Goal: Navigation & Orientation: Understand site structure

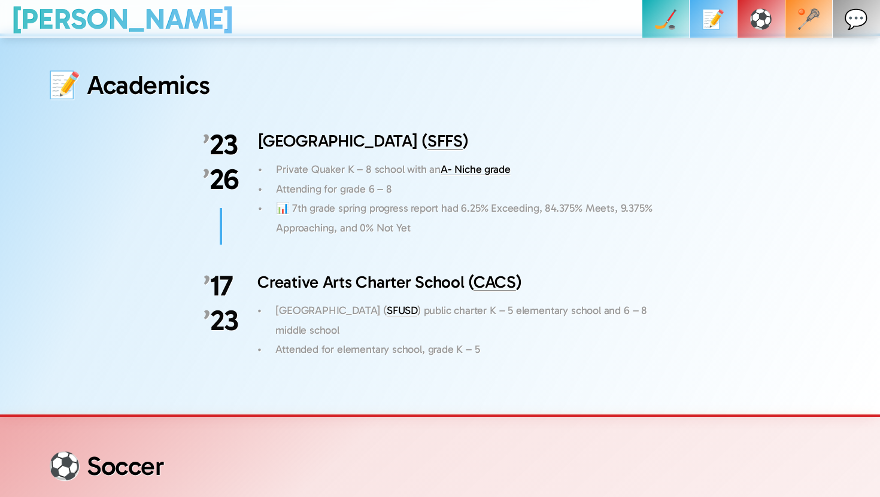
scroll to position [2426, 0]
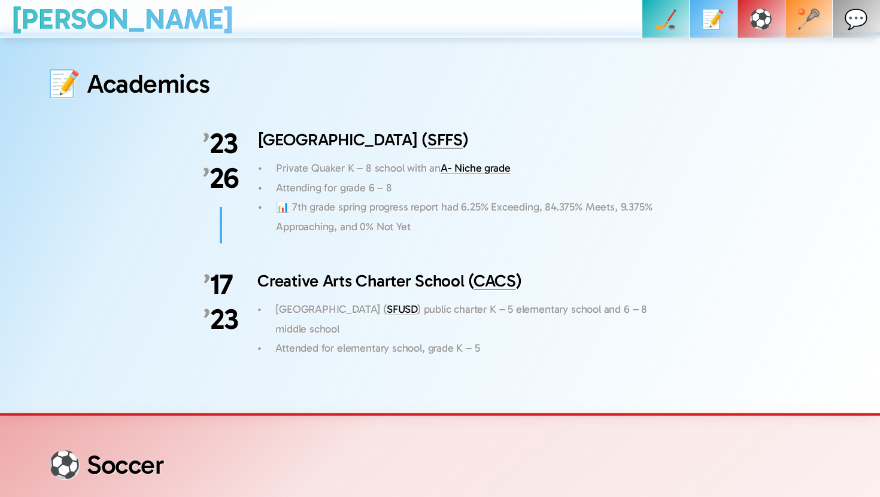
click at [454, 162] on link "A- Niche grade" at bounding box center [475, 168] width 69 height 13
click at [827, 4] on link "🥍" at bounding box center [809, 19] width 48 height 38
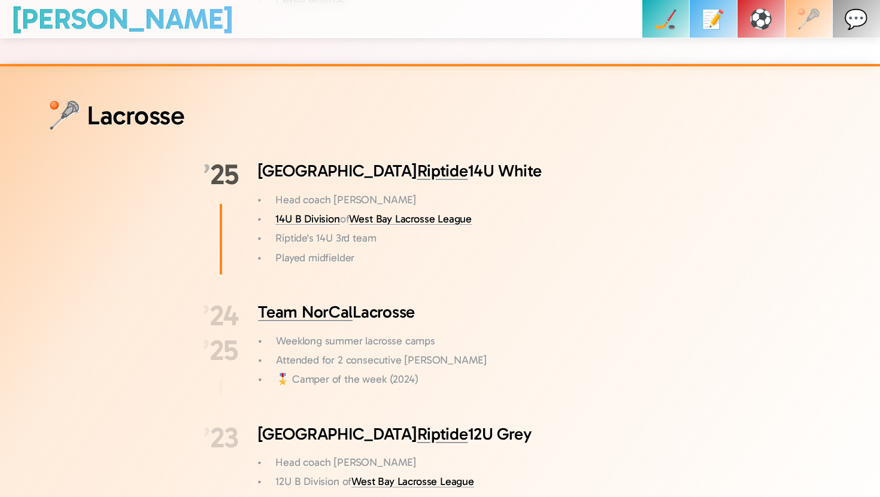
scroll to position [3663, 0]
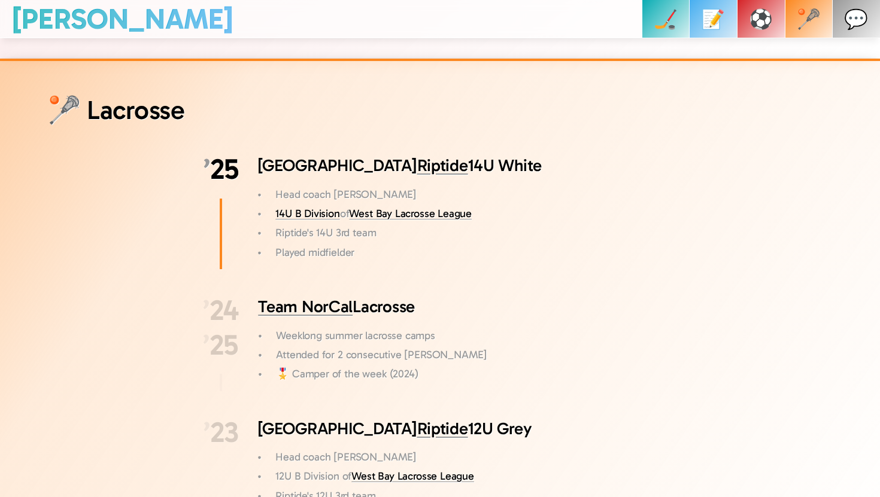
click at [304, 207] on link "14U B Division" at bounding box center [307, 213] width 64 height 13
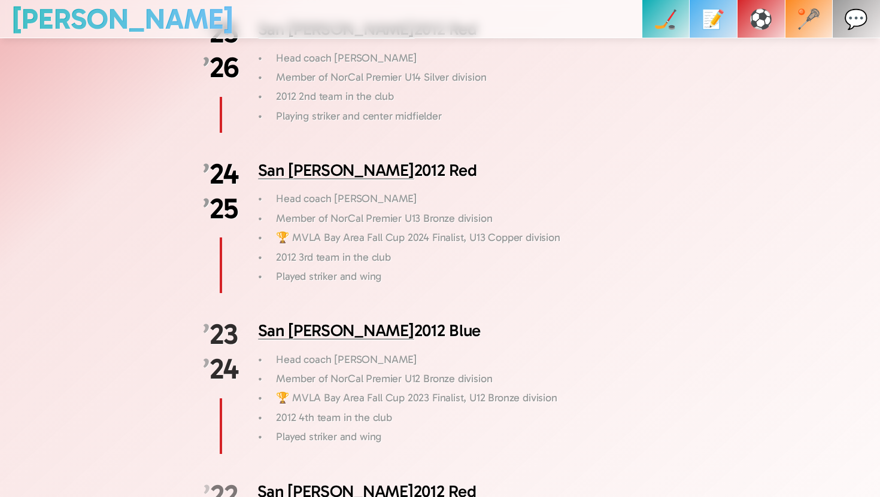
scroll to position [2880, 0]
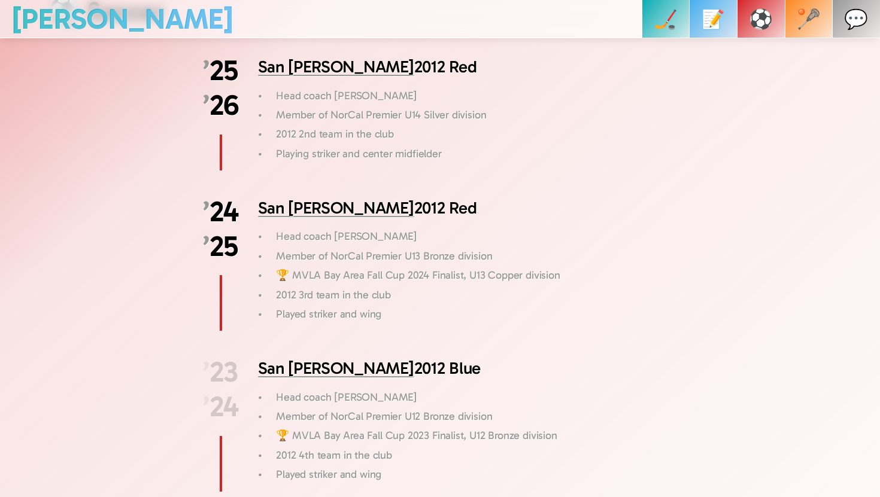
click at [725, 16] on p "📝" at bounding box center [713, 19] width 24 height 38
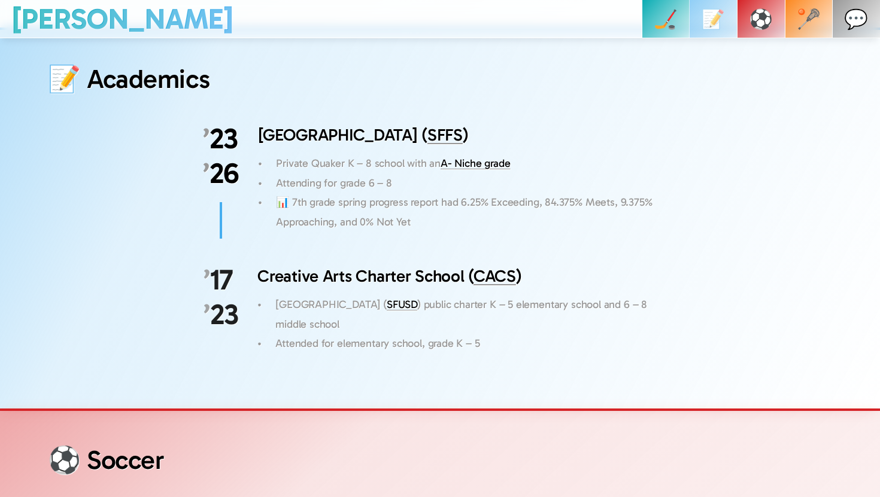
scroll to position [2401, 0]
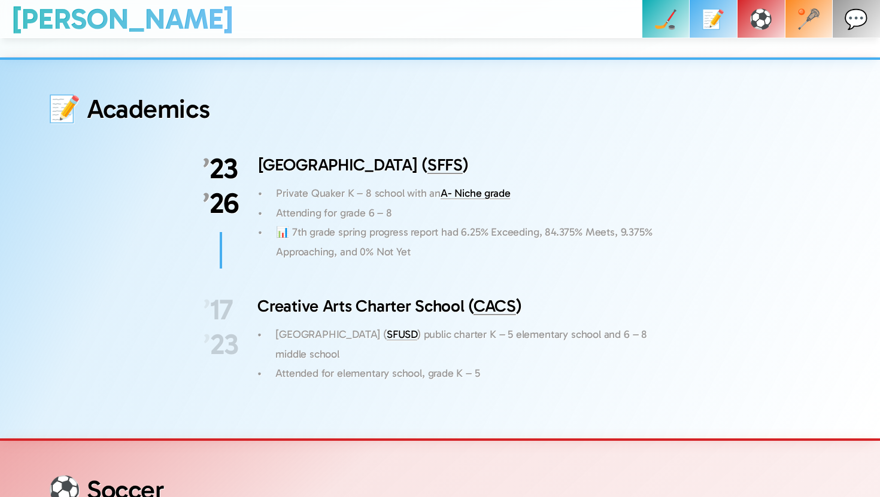
click at [341, 235] on p "📊 7th grade spring progress report had 6.25% Exceeding, 84.375% Meets, 9.375% A…" at bounding box center [476, 242] width 401 height 39
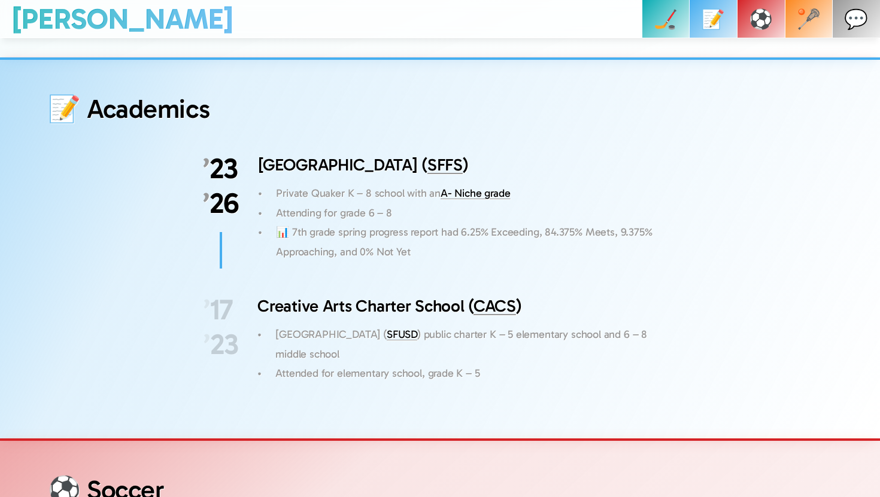
click at [341, 235] on p "📊 7th grade spring progress report had 6.25% Exceeding, 84.375% Meets, 9.375% A…" at bounding box center [476, 242] width 401 height 39
click at [613, 223] on p "📊 7th grade spring progress report had 6.25% Exceeding, 84.375% Meets, 9.375% A…" at bounding box center [476, 242] width 401 height 39
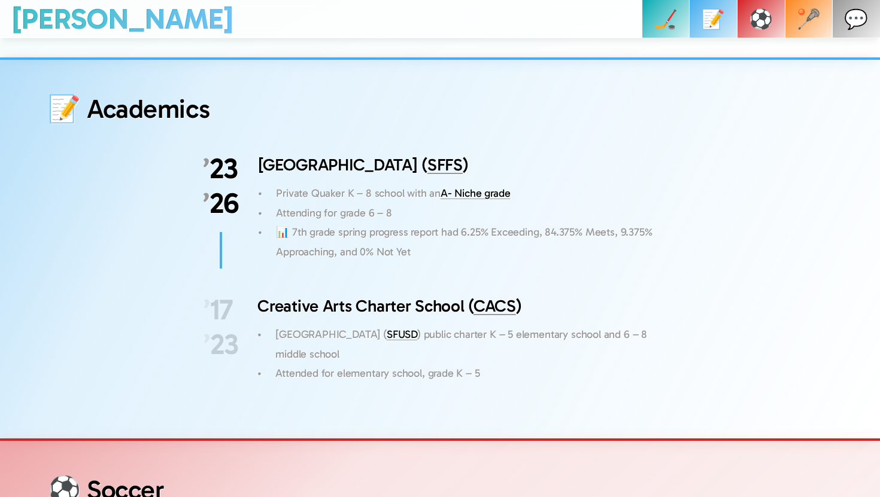
drag, startPoint x: 614, startPoint y: 213, endPoint x: 650, endPoint y: 231, distance: 40.7
click at [651, 227] on p "📊 7th grade spring progress report had 6.25% Exceeding, 84.375% Meets, 9.375% A…" at bounding box center [476, 242] width 401 height 39
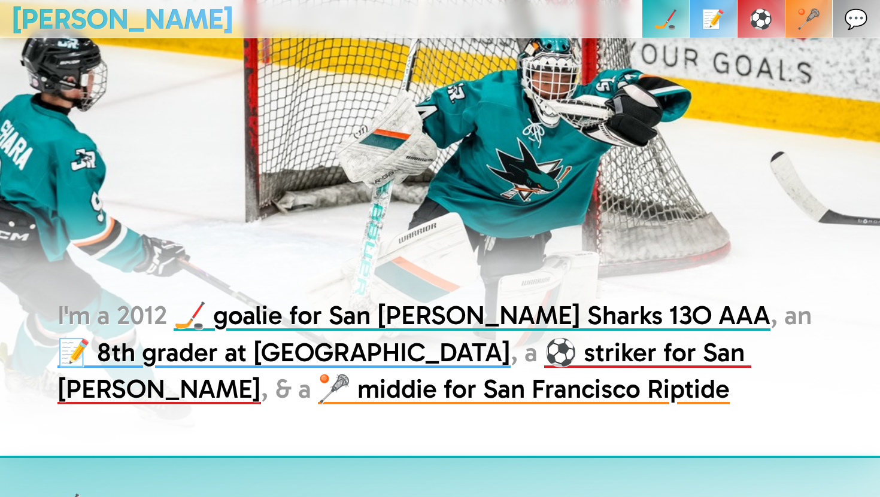
scroll to position [0, 0]
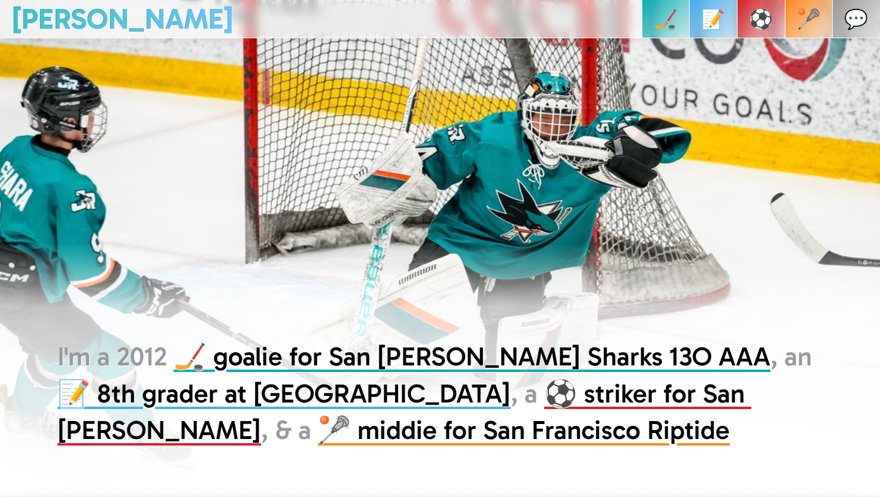
click at [678, 23] on p "🏒" at bounding box center [666, 19] width 24 height 38
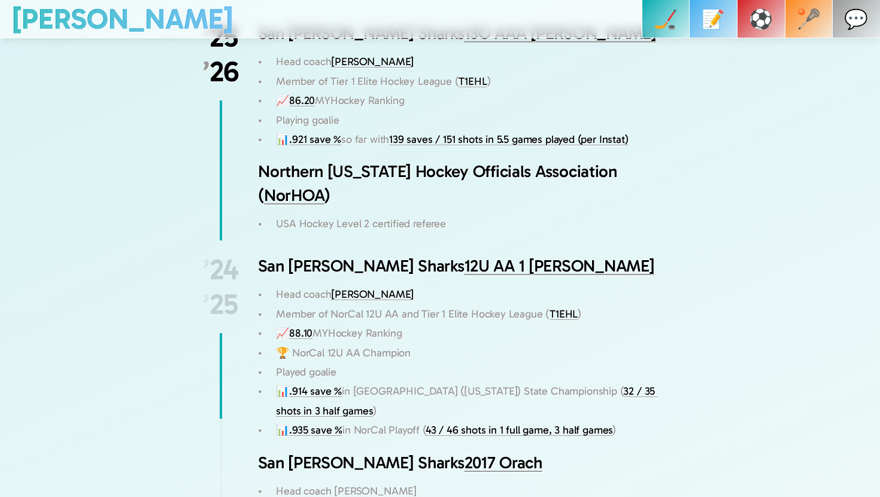
click at [725, 17] on p "📝" at bounding box center [713, 19] width 24 height 38
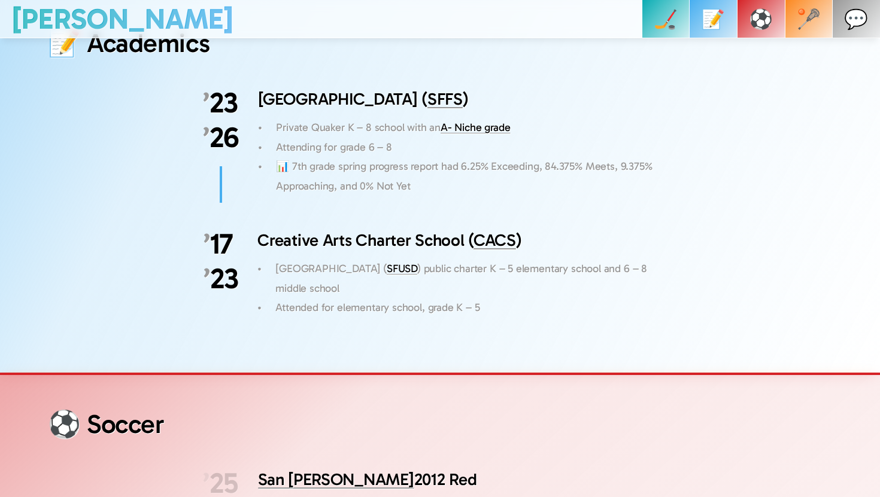
click at [773, 31] on p "⚽️" at bounding box center [761, 19] width 24 height 38
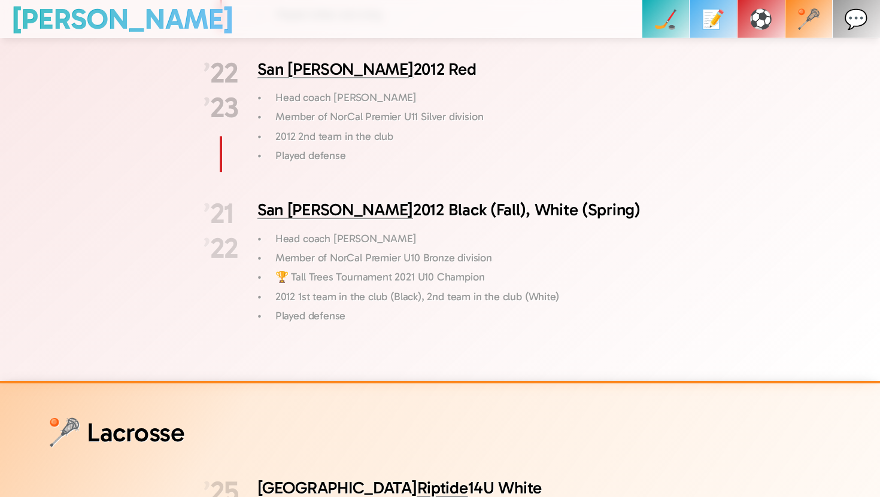
scroll to position [3358, 0]
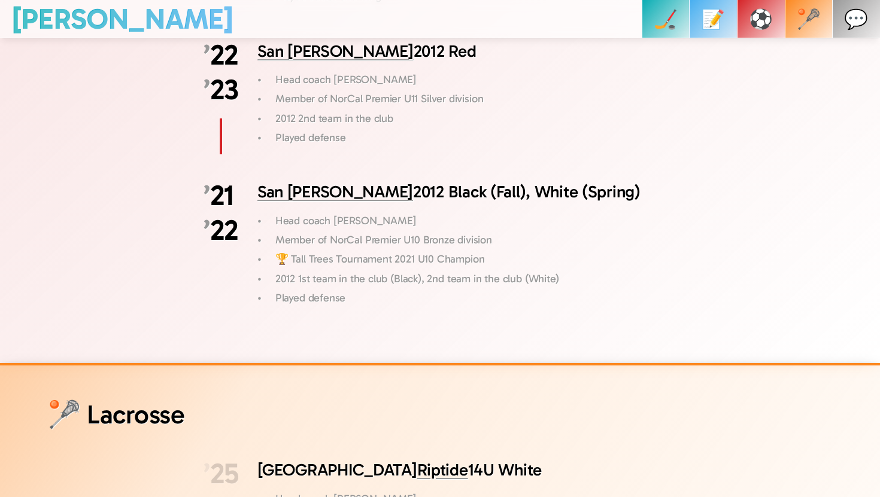
click at [818, 29] on p "🥍" at bounding box center [809, 19] width 24 height 38
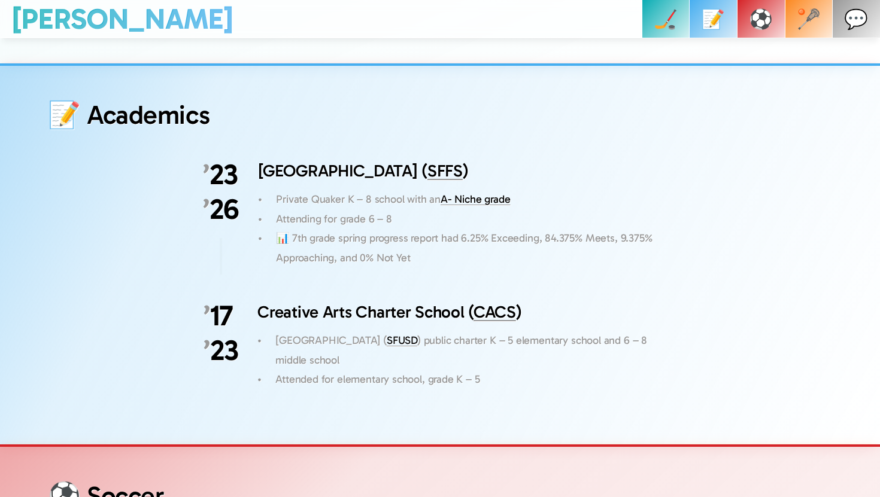
scroll to position [2171, 0]
